Goal: Task Accomplishment & Management: Manage account settings

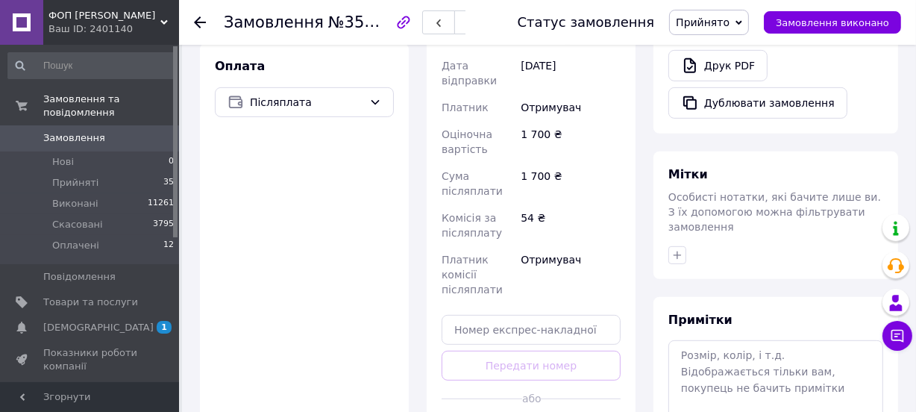
scroll to position [610, 0]
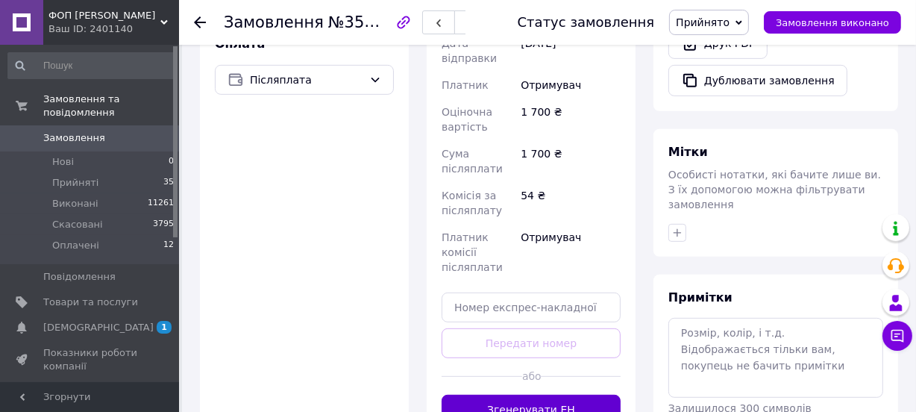
click at [530, 395] on button "Згенерувати ЕН" at bounding box center [531, 410] width 179 height 30
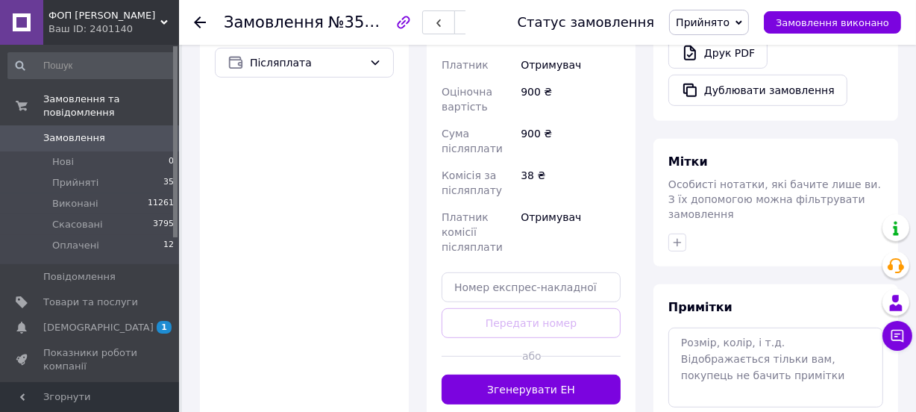
scroll to position [678, 0]
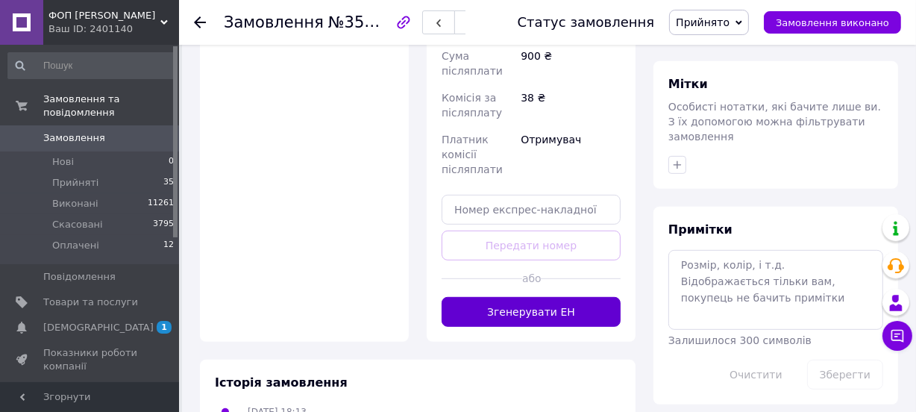
click at [530, 297] on button "Згенерувати ЕН" at bounding box center [531, 312] width 179 height 30
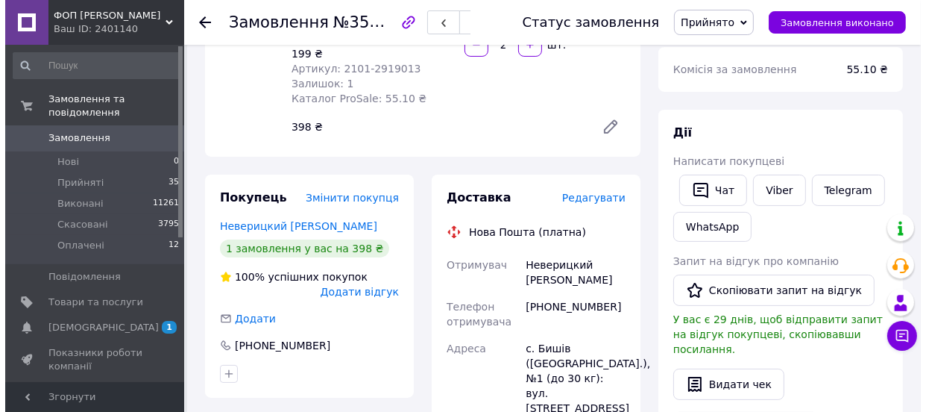
scroll to position [203, 0]
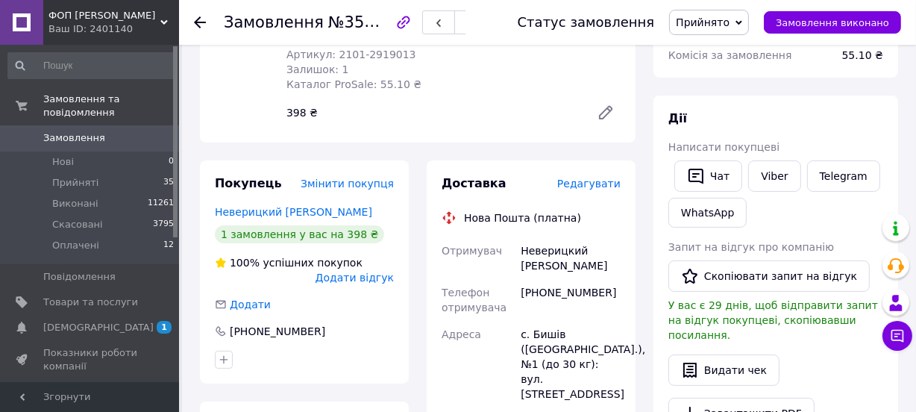
click at [577, 178] on span "Редагувати" at bounding box center [588, 184] width 63 height 12
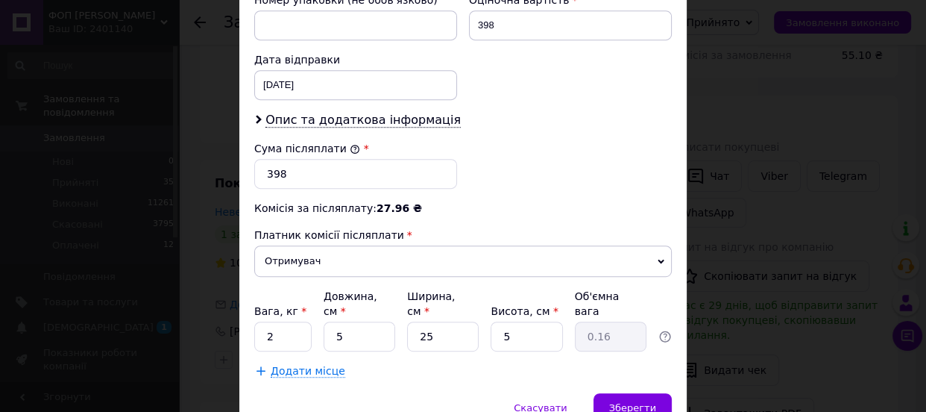
scroll to position [738, 0]
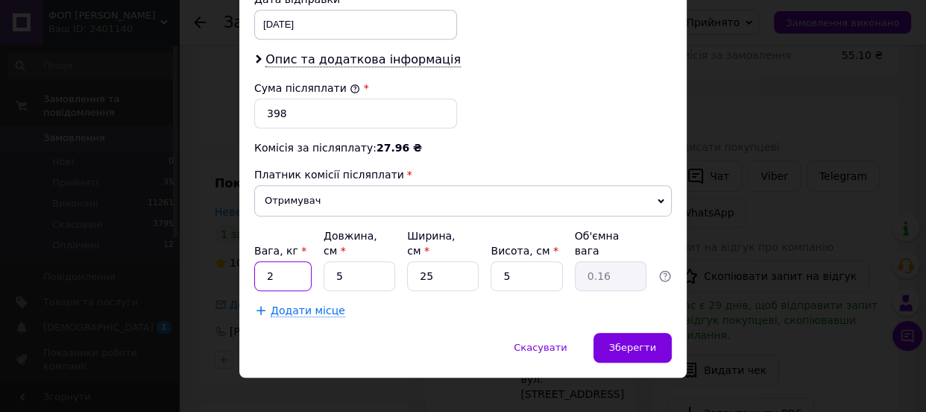
drag, startPoint x: 296, startPoint y: 257, endPoint x: 231, endPoint y: 258, distance: 64.9
click at [231, 258] on div "× Редагування доставки Спосіб доставки Нова Пошта (платна) Платник Отримувач Ві…" at bounding box center [463, 206] width 926 height 412
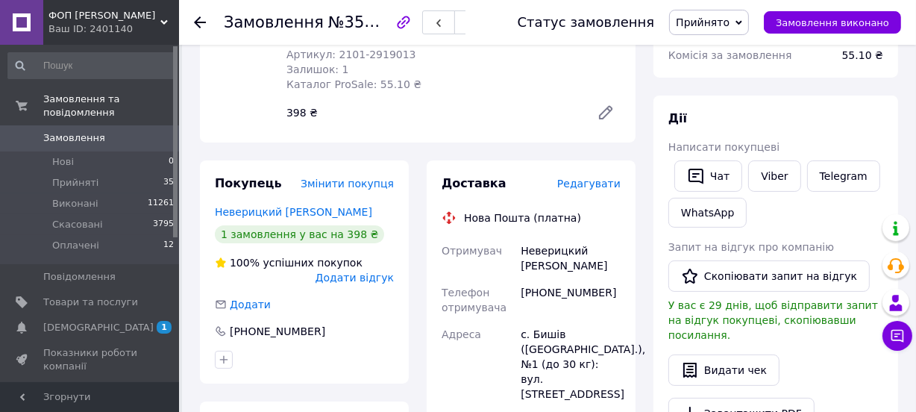
click at [587, 178] on span "Редагувати" at bounding box center [588, 184] width 63 height 12
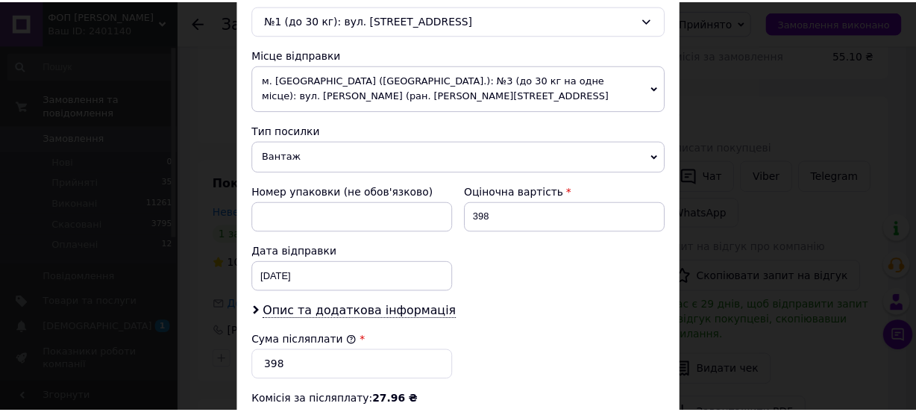
scroll to position [678, 0]
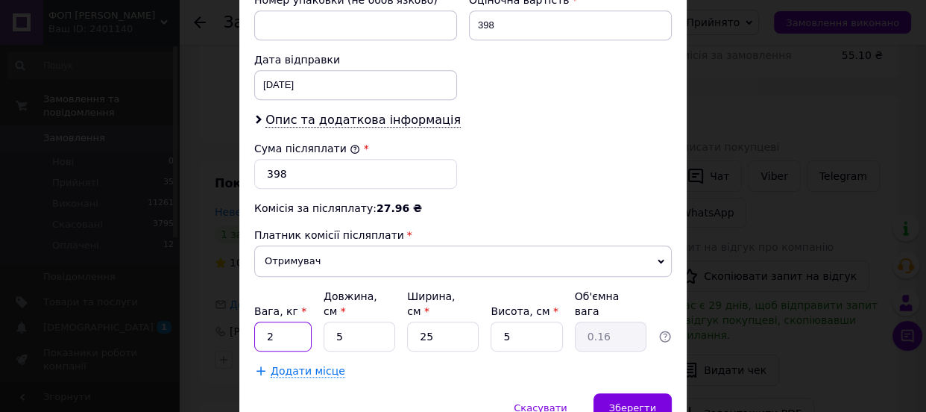
click at [291, 321] on input "2" at bounding box center [282, 336] width 57 height 30
type input "1"
click at [632, 402] on span "Зберегти" at bounding box center [632, 407] width 47 height 11
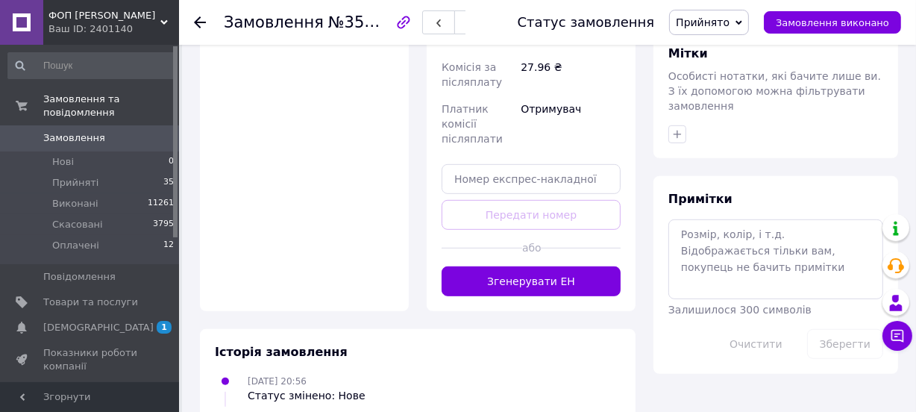
scroll to position [746, 0]
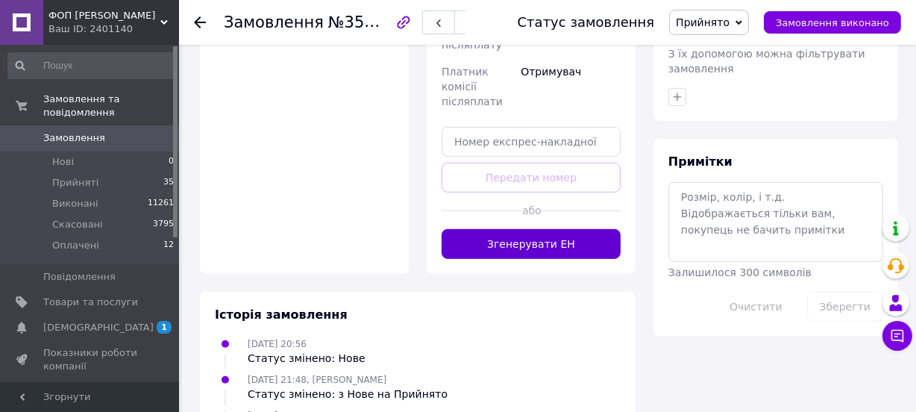
click at [537, 229] on button "Згенерувати ЕН" at bounding box center [531, 244] width 179 height 30
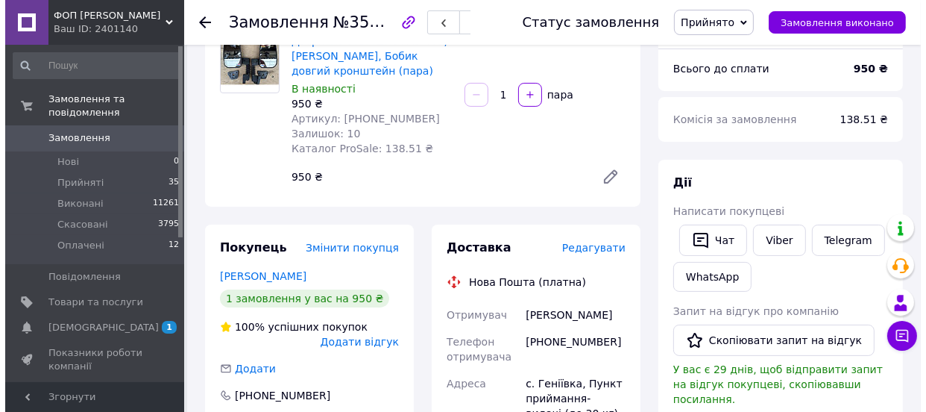
scroll to position [203, 0]
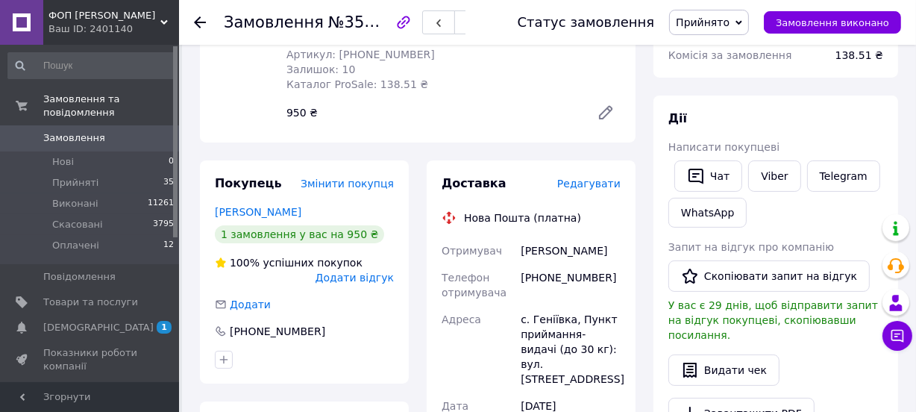
click at [590, 183] on span "Редагувати" at bounding box center [588, 184] width 63 height 12
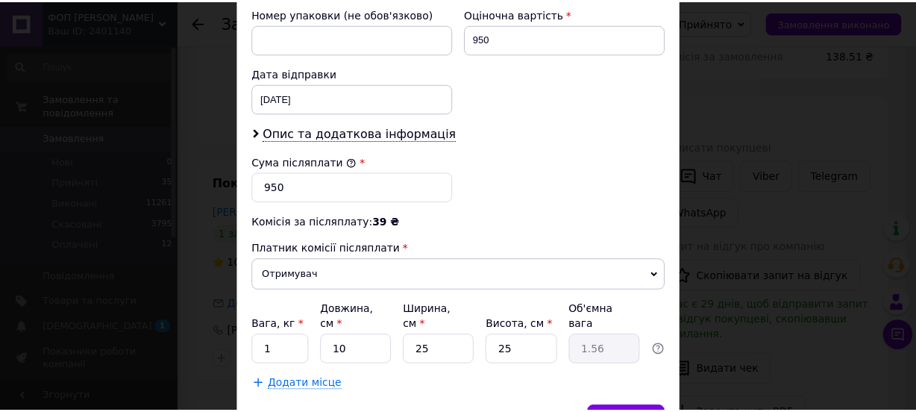
scroll to position [738, 0]
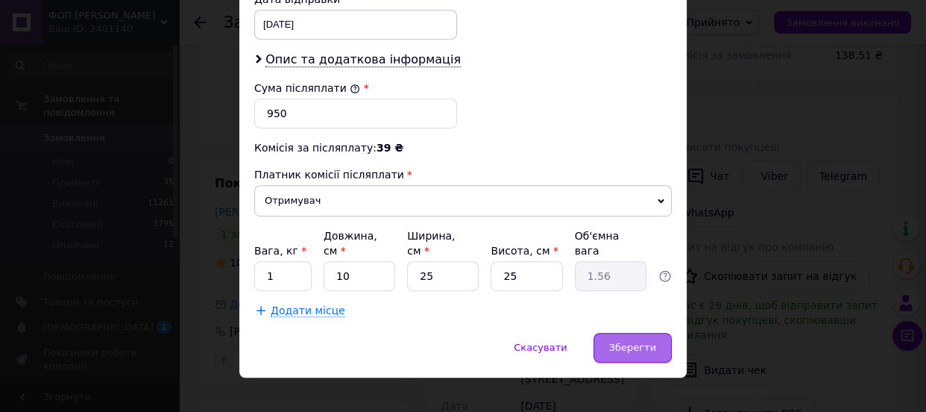
click at [632, 342] on span "Зберегти" at bounding box center [632, 347] width 47 height 11
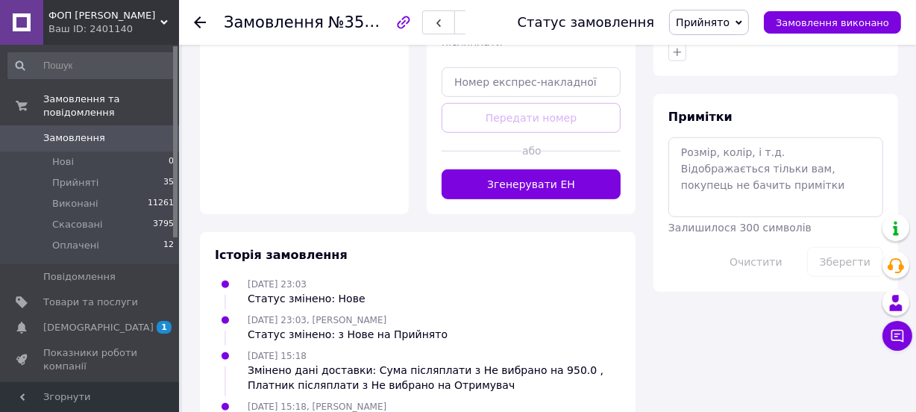
scroll to position [813, 0]
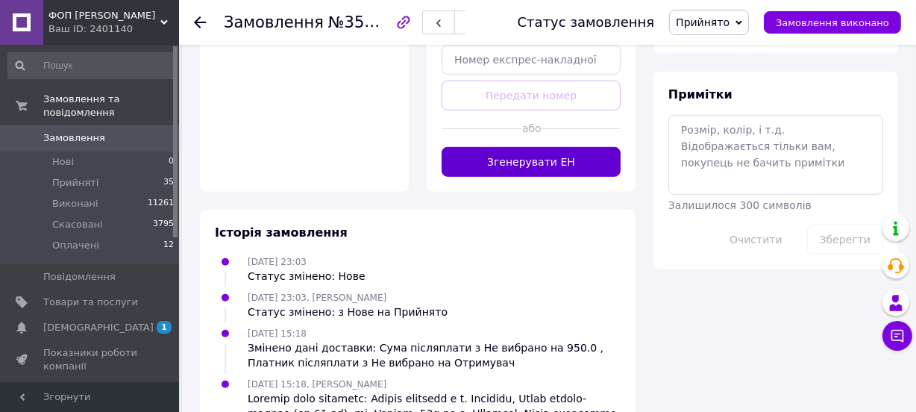
click at [538, 147] on button "Згенерувати ЕН" at bounding box center [531, 162] width 179 height 30
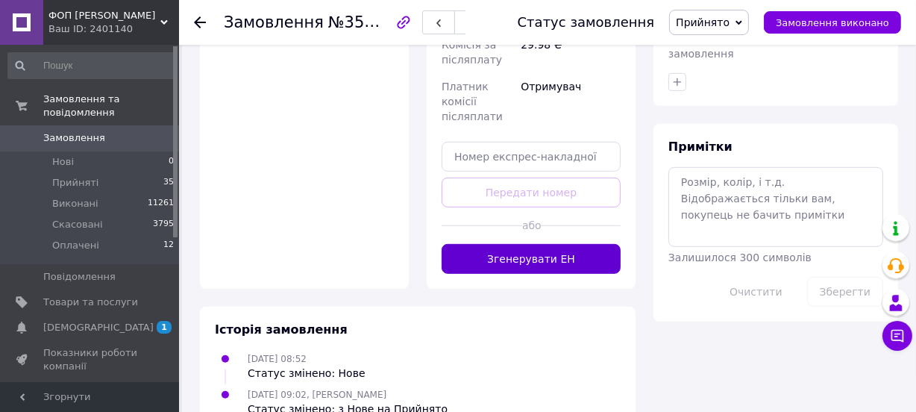
scroll to position [767, 0]
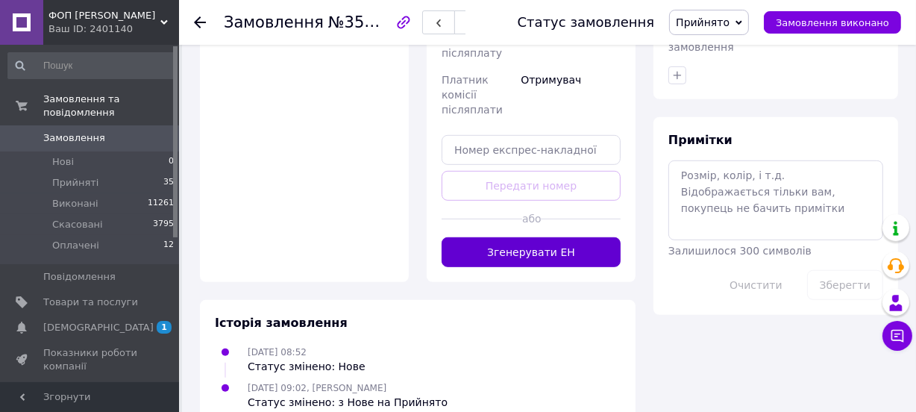
click at [537, 237] on button "Згенерувати ЕН" at bounding box center [531, 252] width 179 height 30
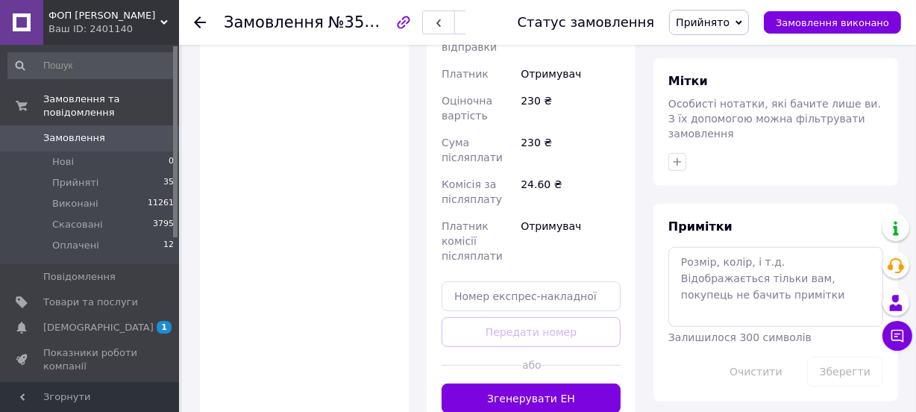
scroll to position [746, 0]
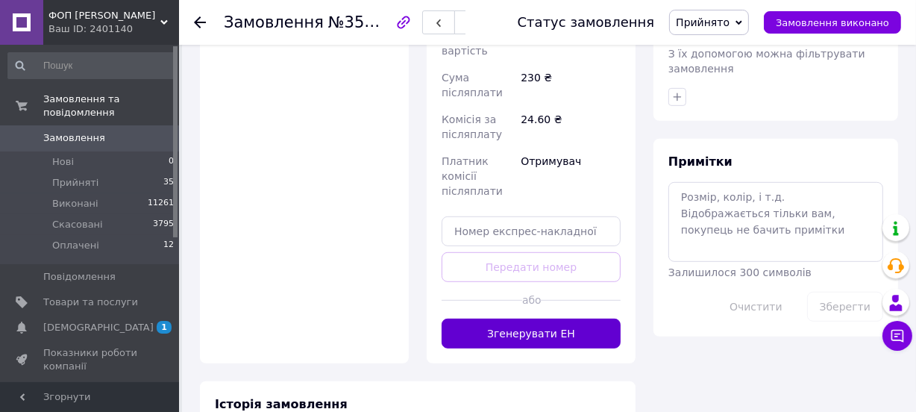
click at [552, 318] on button "Згенерувати ЕН" at bounding box center [531, 333] width 179 height 30
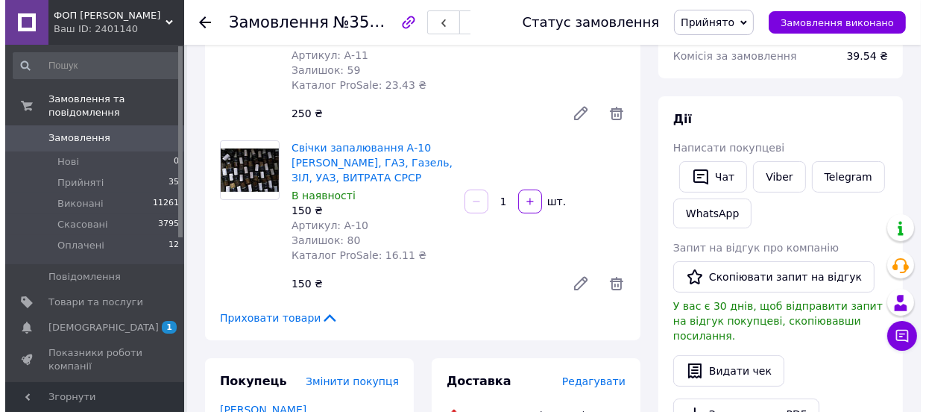
scroll to position [203, 0]
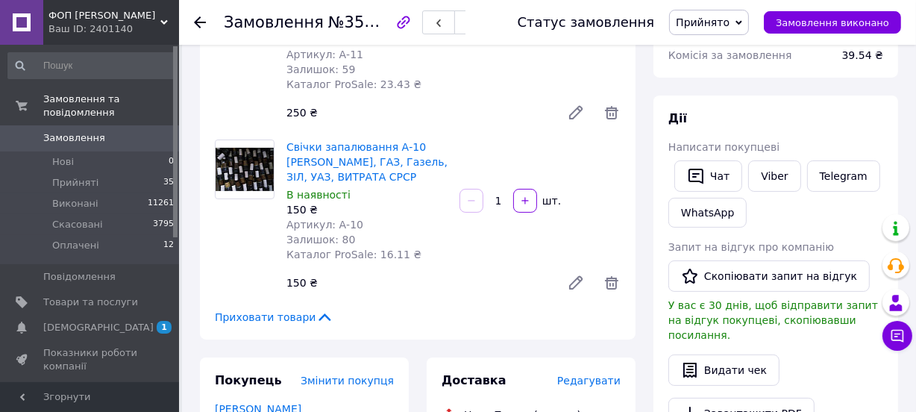
click at [594, 378] on span "Редагувати" at bounding box center [588, 380] width 63 height 12
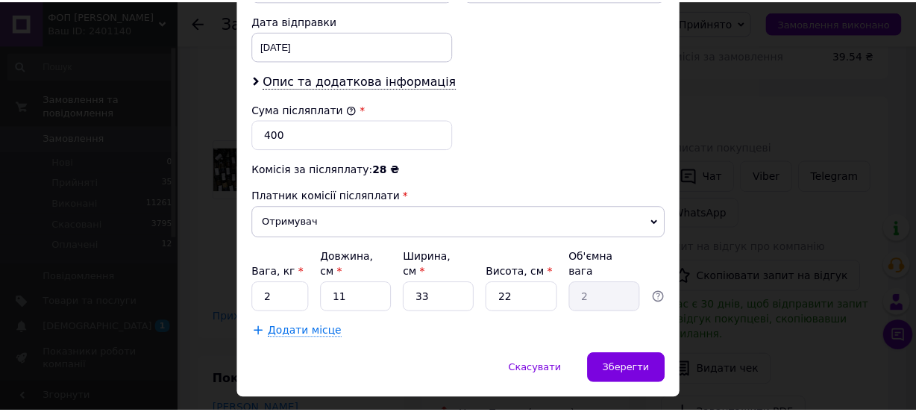
scroll to position [738, 0]
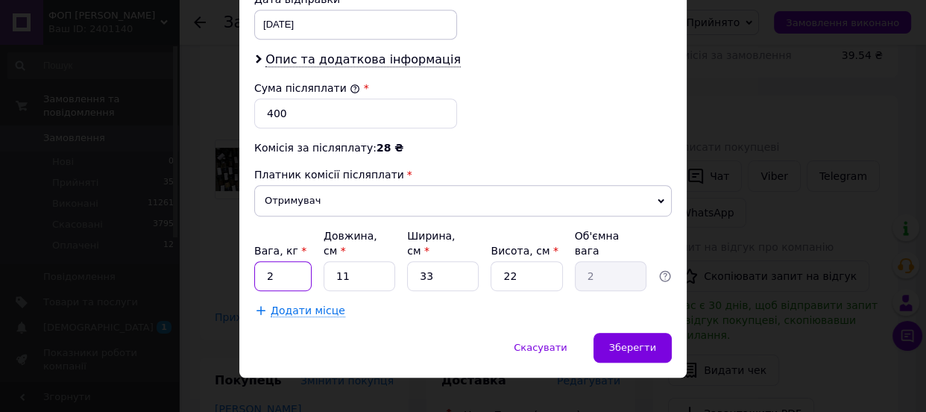
click at [286, 264] on input "2" at bounding box center [282, 276] width 57 height 30
type input "1"
click at [653, 342] on span "Зберегти" at bounding box center [632, 347] width 47 height 11
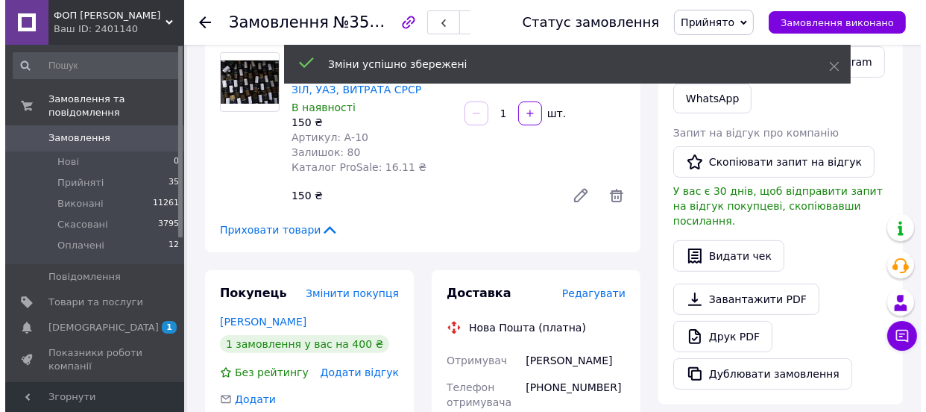
scroll to position [474, 0]
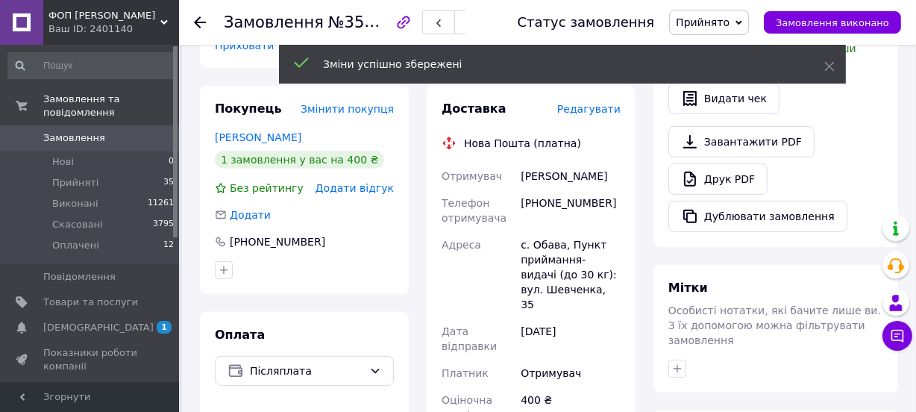
click at [592, 110] on span "Редагувати" at bounding box center [588, 109] width 63 height 12
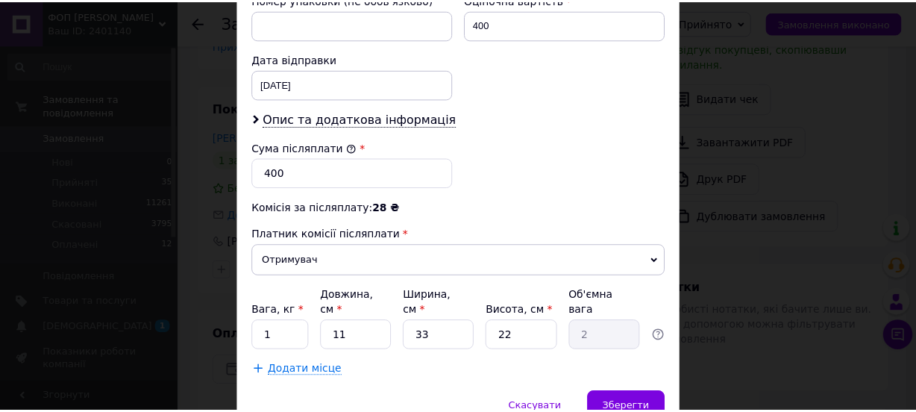
scroll to position [738, 0]
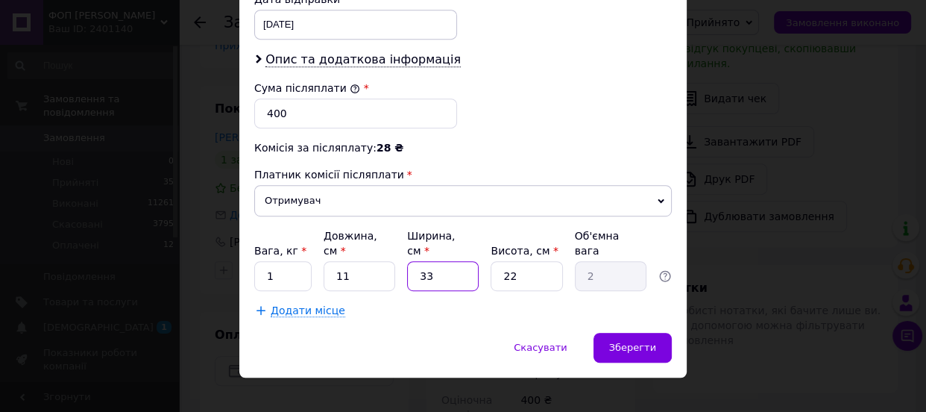
click at [465, 261] on input "33" at bounding box center [443, 276] width 72 height 30
type input "1"
type input "0.1"
type input "11"
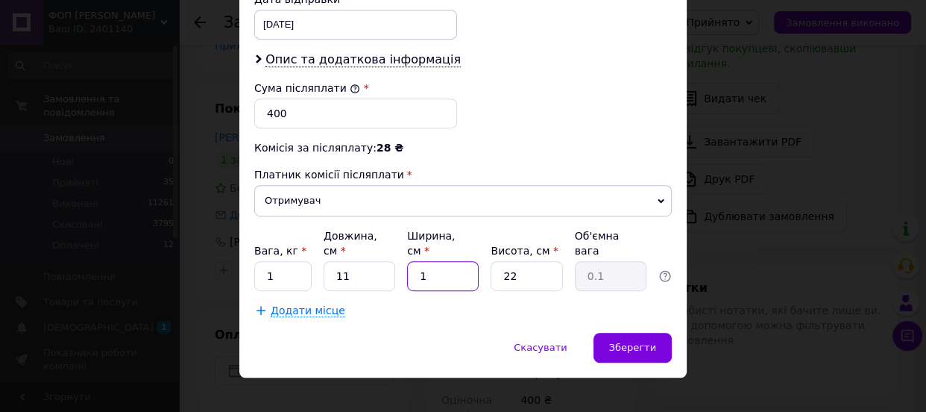
type input "0.67"
type input "11"
click at [642, 342] on span "Зберегти" at bounding box center [632, 347] width 47 height 11
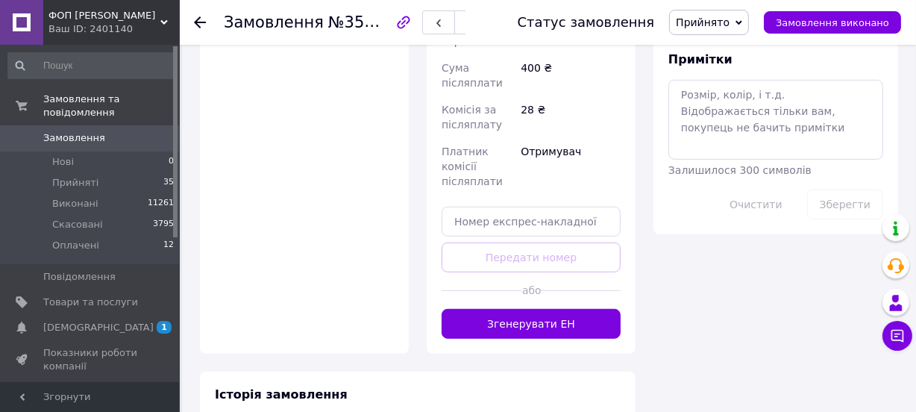
scroll to position [1017, 0]
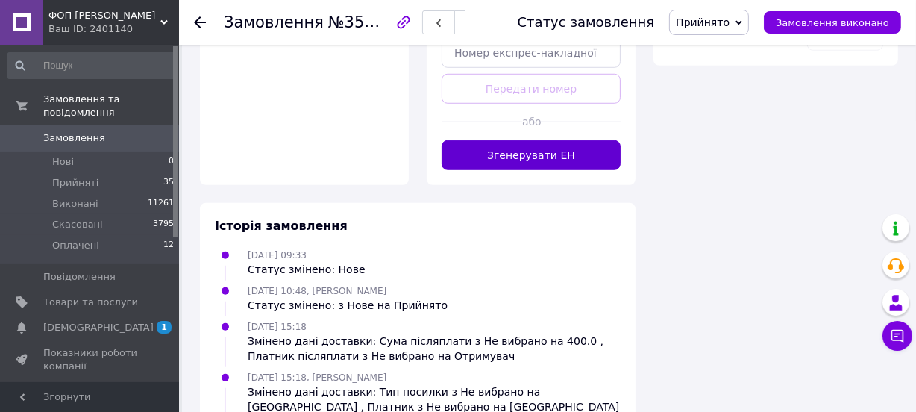
click at [524, 140] on button "Згенерувати ЕН" at bounding box center [531, 155] width 179 height 30
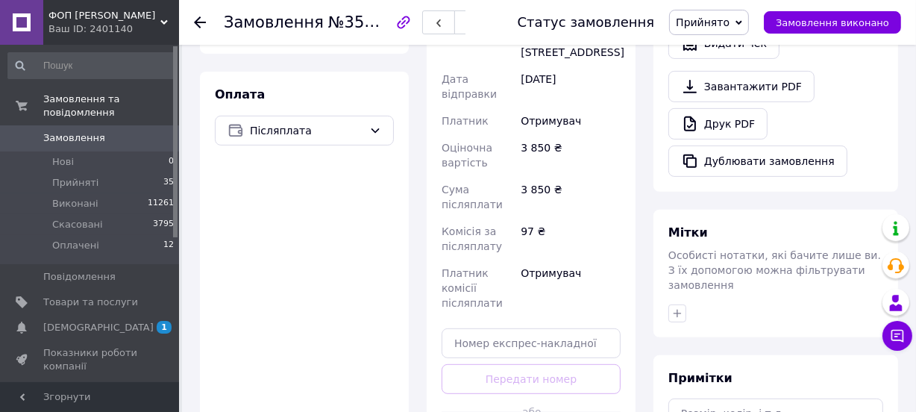
scroll to position [542, 0]
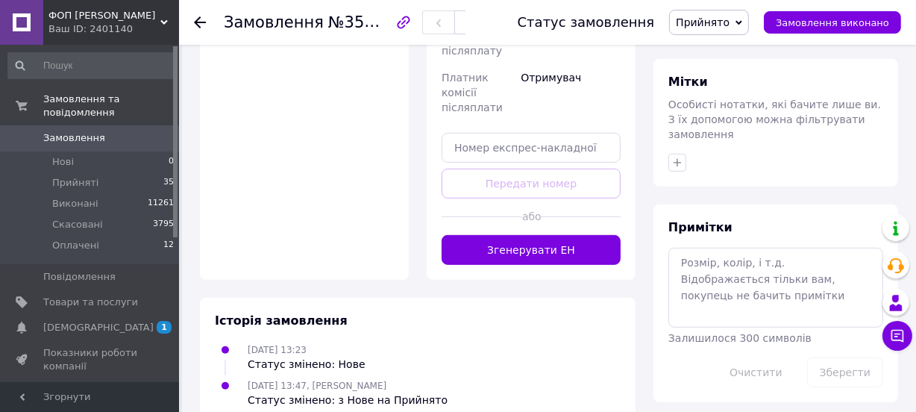
scroll to position [693, 0]
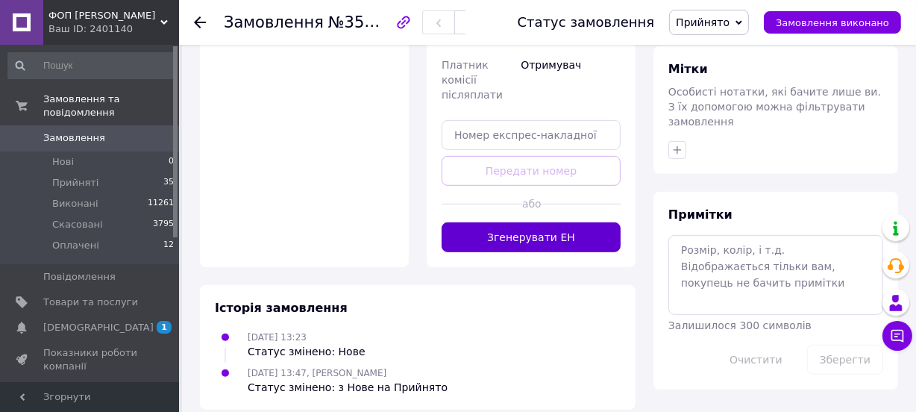
click at [574, 222] on button "Згенерувати ЕН" at bounding box center [531, 237] width 179 height 30
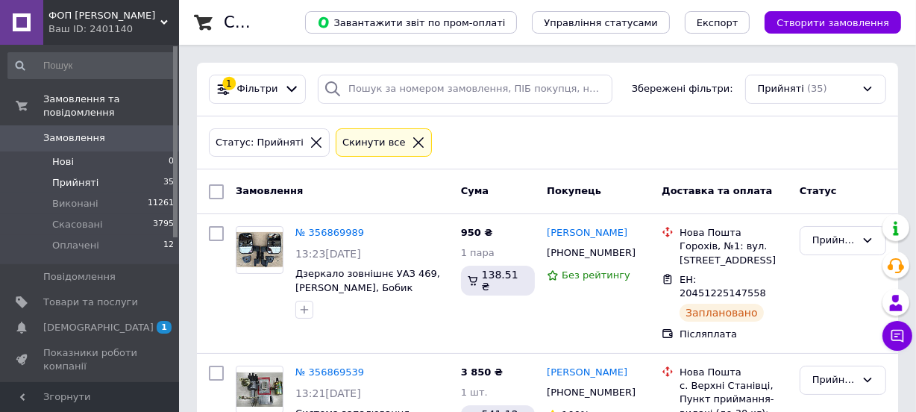
click at [84, 151] on li "Нові 0" at bounding box center [91, 161] width 183 height 21
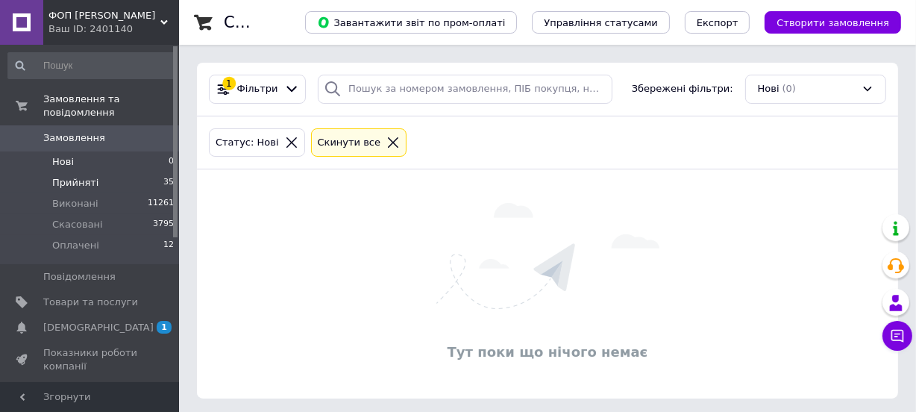
click at [81, 176] on span "Прийняті" at bounding box center [75, 182] width 46 height 13
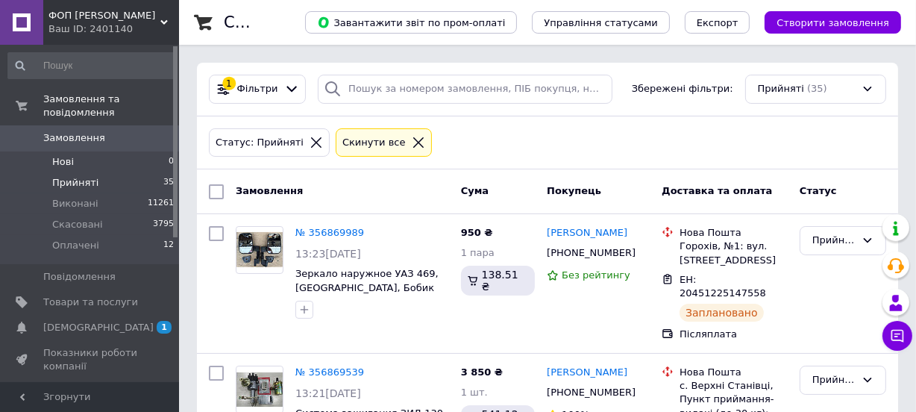
click at [76, 151] on li "Нові 0" at bounding box center [91, 161] width 183 height 21
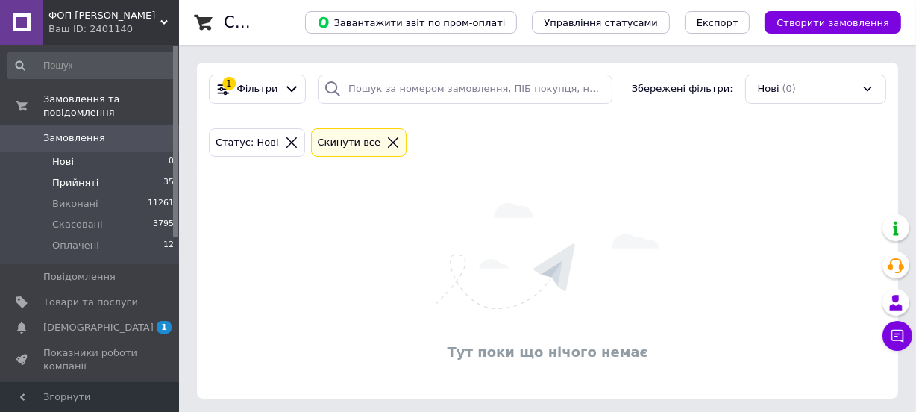
click at [79, 176] on span "Прийняті" at bounding box center [75, 182] width 46 height 13
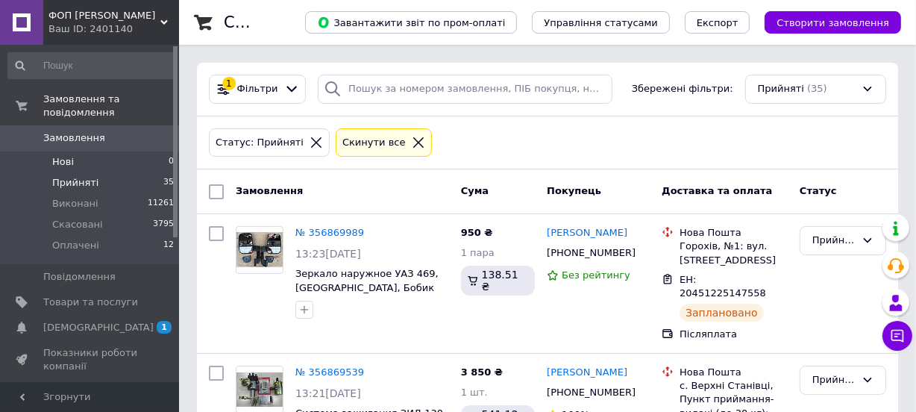
click at [98, 151] on li "Нові 0" at bounding box center [91, 161] width 183 height 21
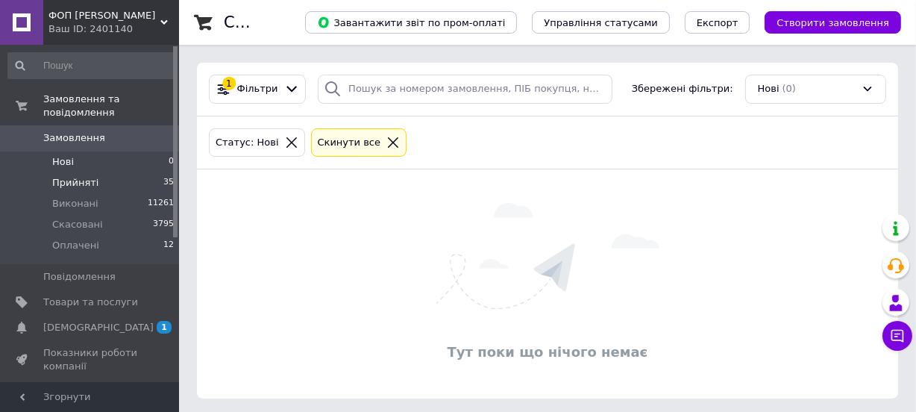
click at [101, 172] on li "Прийняті 35" at bounding box center [91, 182] width 183 height 21
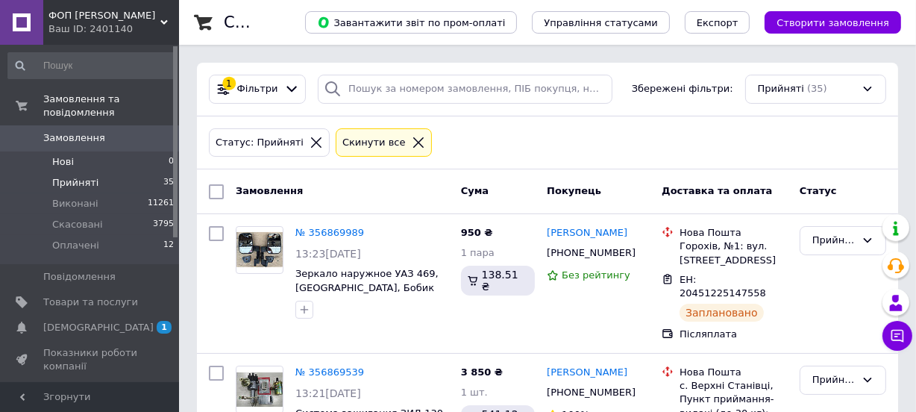
click at [122, 151] on li "Нові 0" at bounding box center [91, 161] width 183 height 21
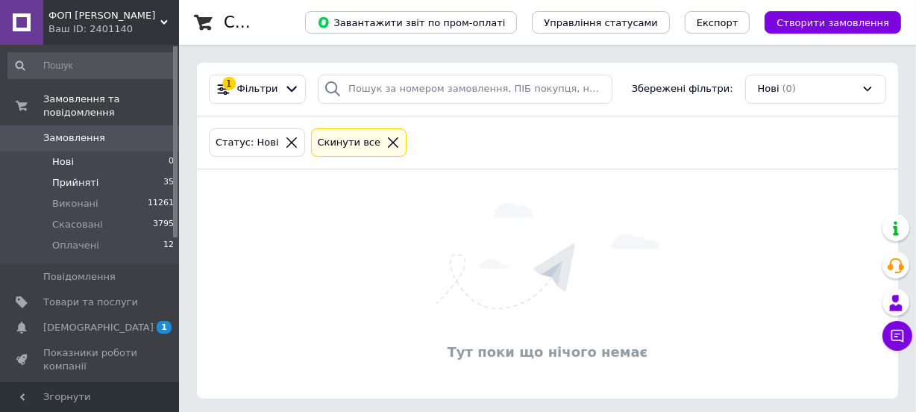
click at [115, 172] on li "Прийняті 35" at bounding box center [91, 182] width 183 height 21
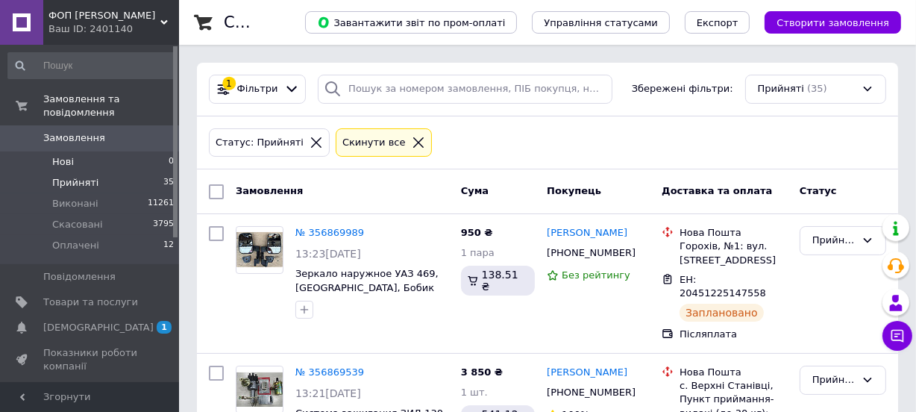
click at [77, 151] on li "Нові 0" at bounding box center [91, 161] width 183 height 21
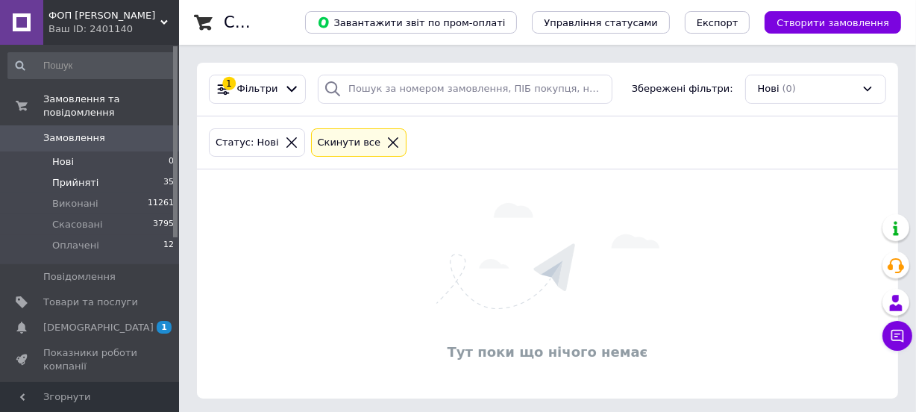
click at [69, 176] on span "Прийняті" at bounding box center [75, 182] width 46 height 13
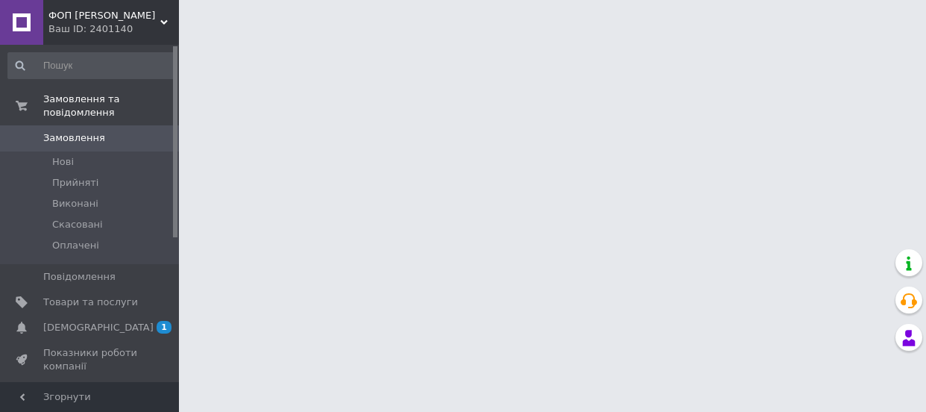
click at [88, 323] on link "[DEMOGRAPHIC_DATA] 1 0" at bounding box center [91, 327] width 183 height 25
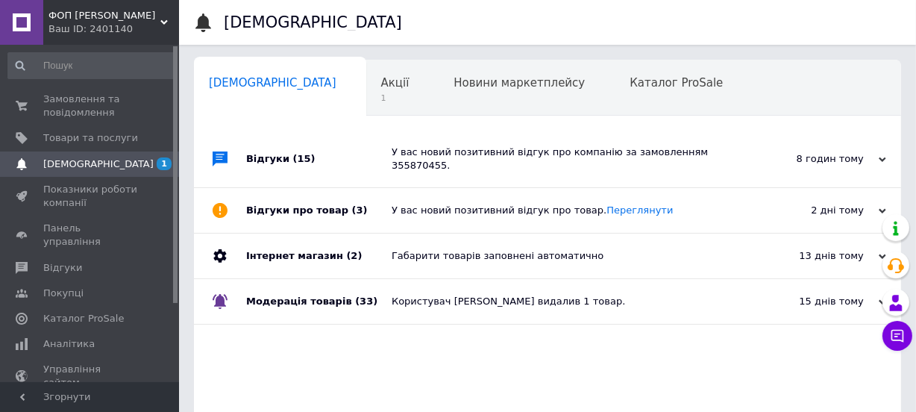
scroll to position [0, 7]
click at [359, 93] on div "Акції 1" at bounding box center [395, 88] width 73 height 57
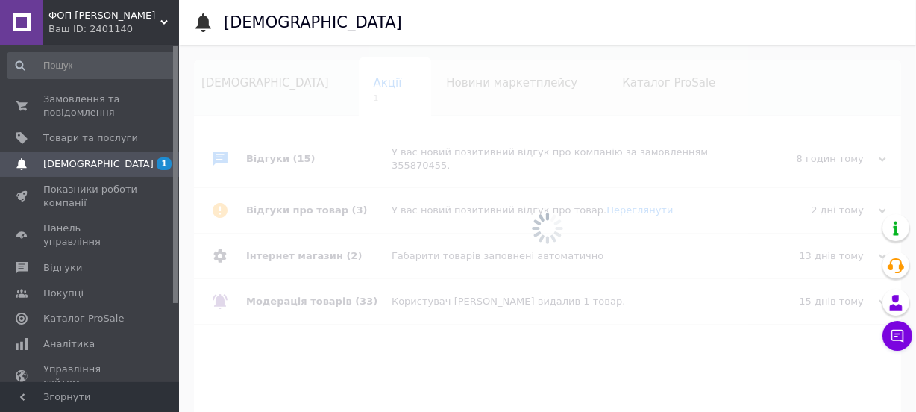
scroll to position [0, 31]
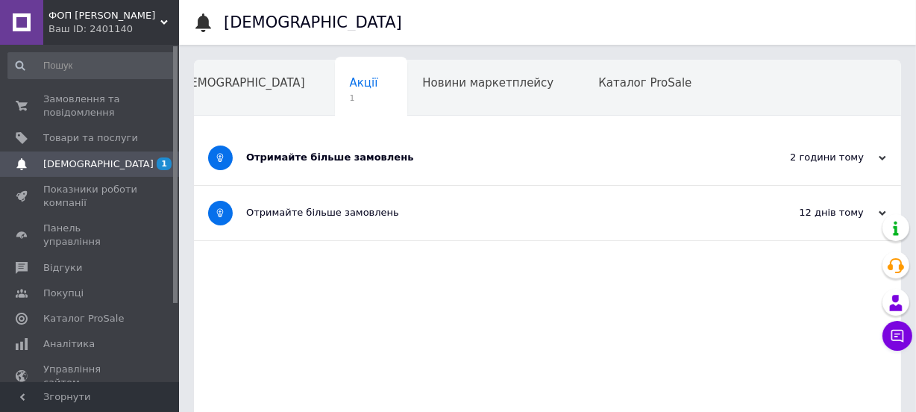
click at [320, 163] on div "Отримайте більше замовлень" at bounding box center [491, 157] width 491 height 13
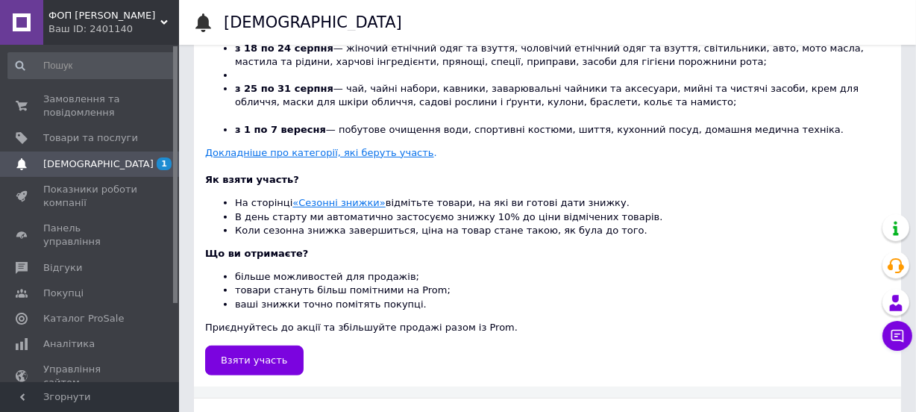
scroll to position [474, 0]
click at [97, 108] on span "Замовлення та повідомлення" at bounding box center [90, 105] width 95 height 27
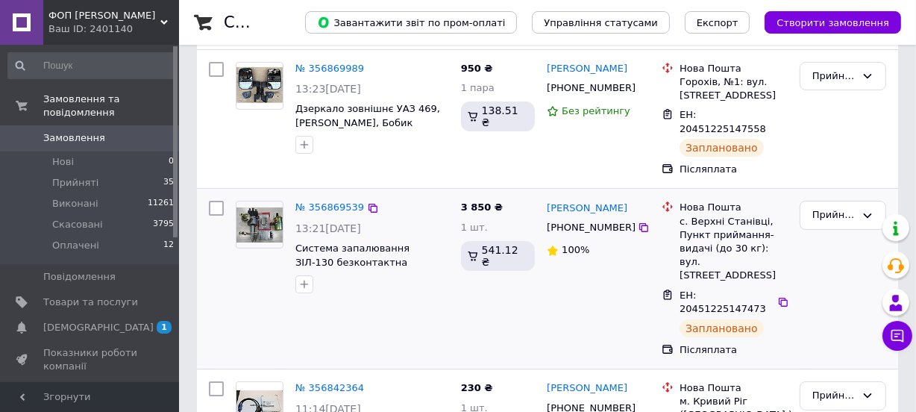
scroll to position [135, 0]
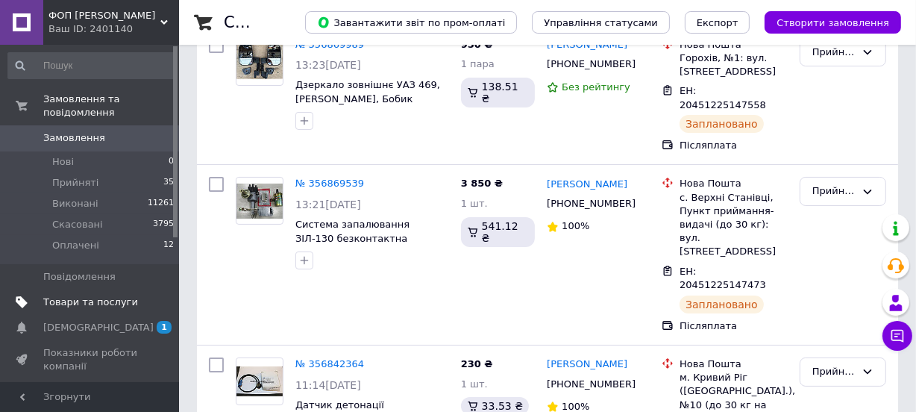
click at [88, 295] on span "Товари та послуги" at bounding box center [90, 301] width 95 height 13
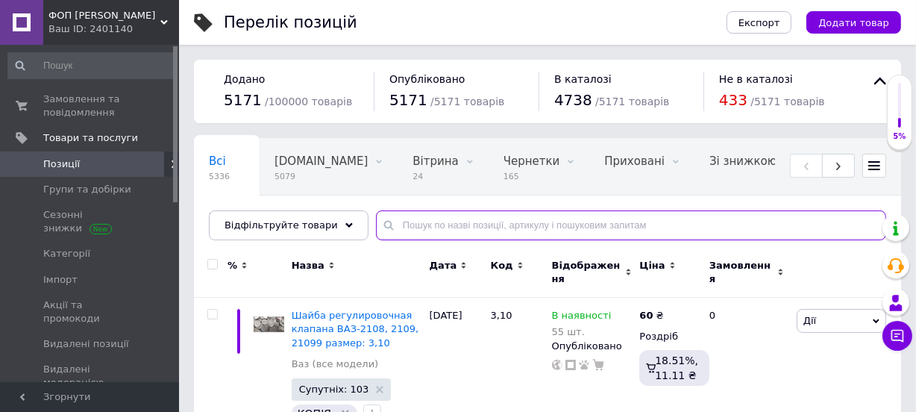
click at [444, 216] on input "text" at bounding box center [631, 225] width 510 height 30
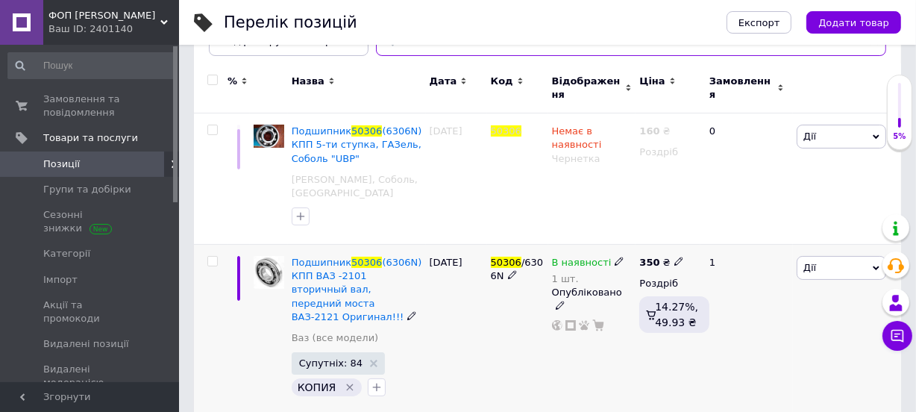
scroll to position [116, 0]
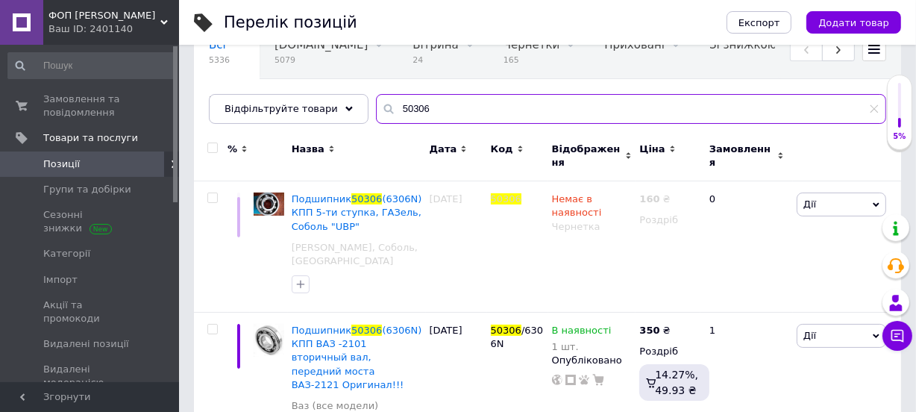
type input "50306"
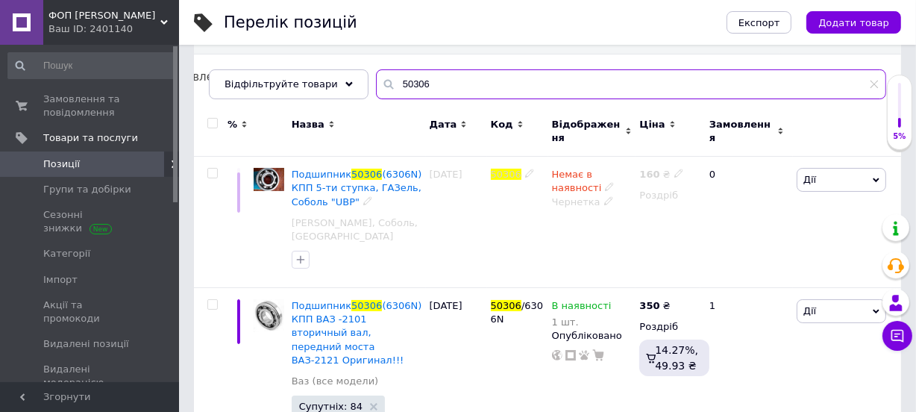
scroll to position [0, 0]
